Goal: Obtain resource: Obtain resource

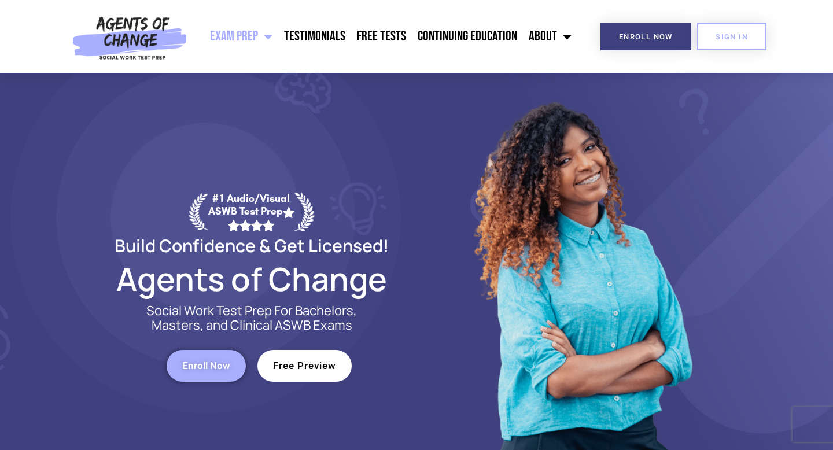
click at [281, 361] on span "Free Preview" at bounding box center [304, 366] width 63 height 10
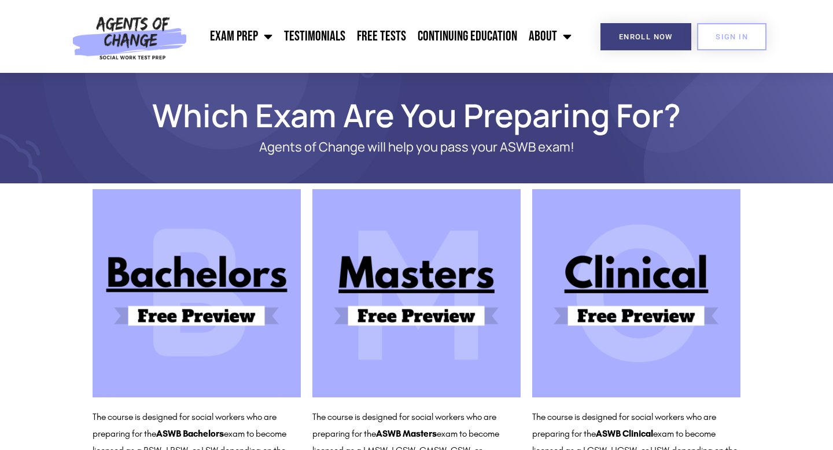
click at [415, 287] on img at bounding box center [416, 293] width 208 height 208
